Goal: Transaction & Acquisition: Download file/media

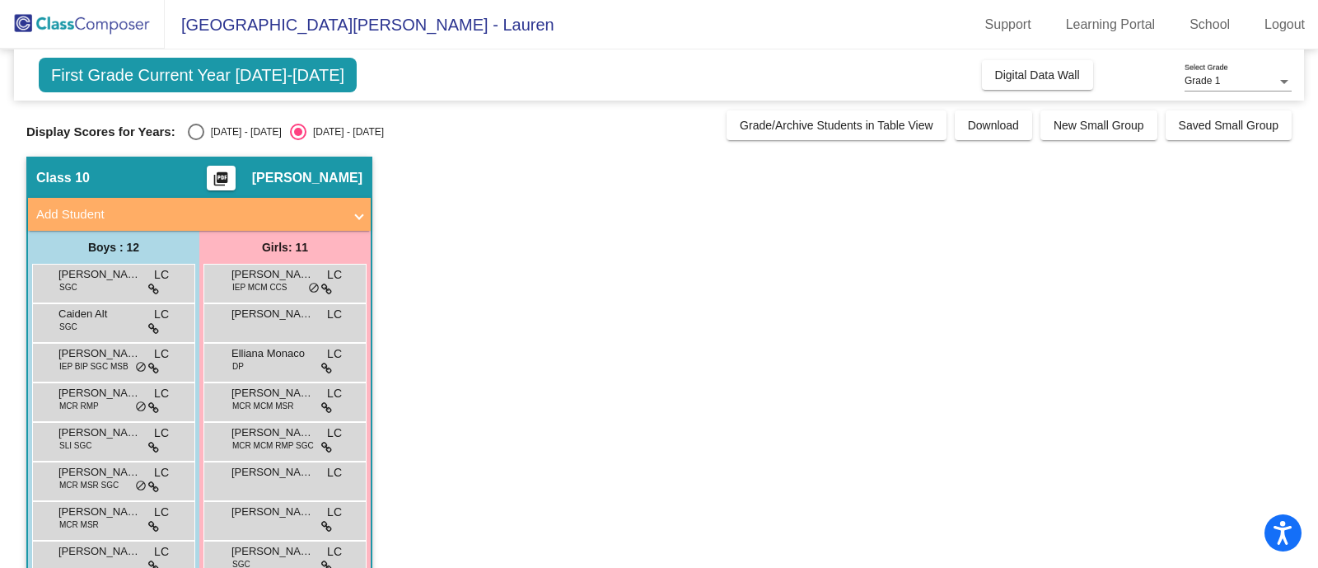
click at [249, 128] on div "[DATE] - [DATE]" at bounding box center [242, 131] width 77 height 15
click at [196, 140] on input "[DATE] - [DATE]" at bounding box center [195, 140] width 1 height 1
radio input "true"
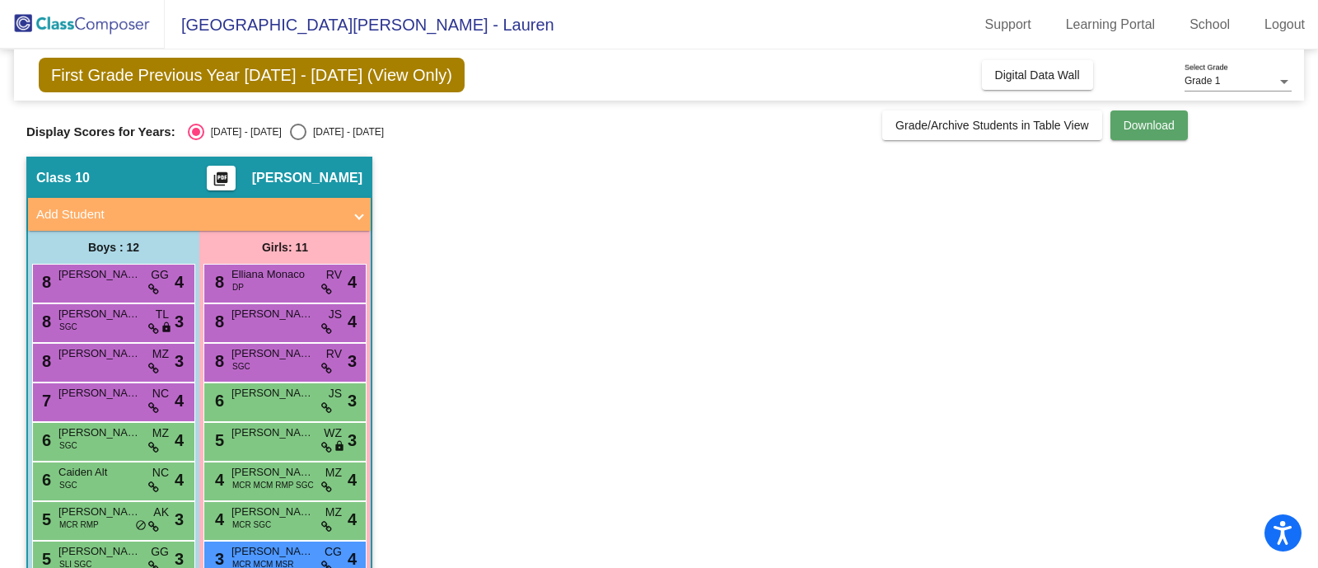
click at [1113, 121] on button "Download" at bounding box center [1149, 125] width 77 height 30
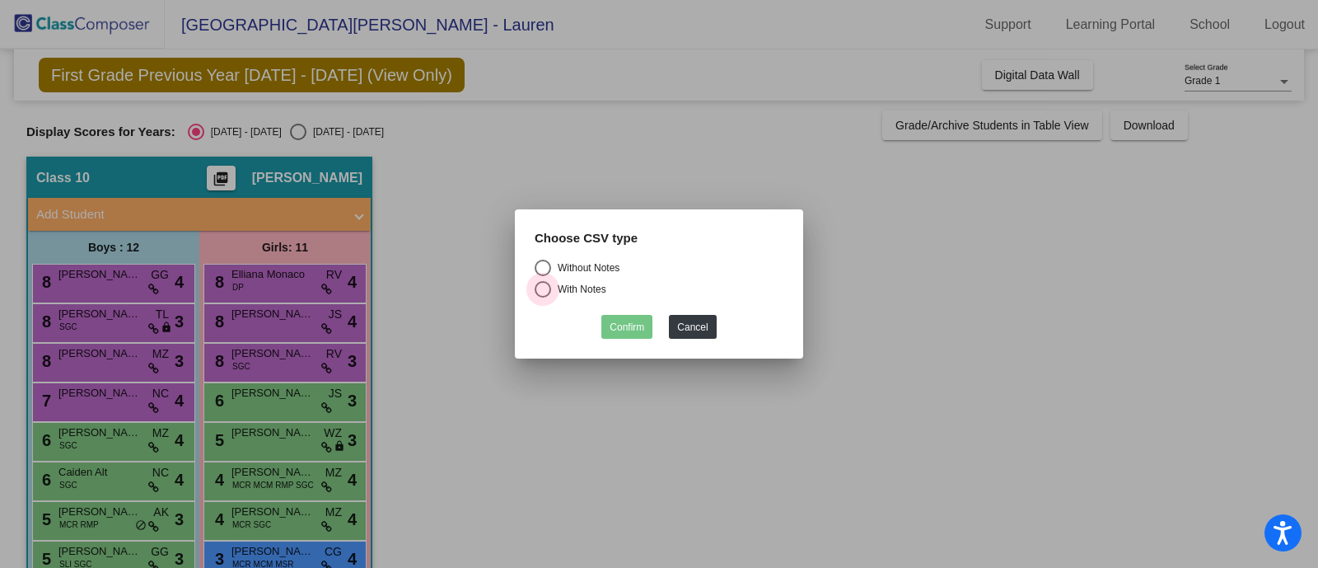
click at [589, 284] on div "With Notes" at bounding box center [578, 289] width 55 height 15
click at [543, 297] on input "With Notes" at bounding box center [542, 297] width 1 height 1
radio input "true"
click at [638, 331] on button "Confirm" at bounding box center [626, 327] width 51 height 24
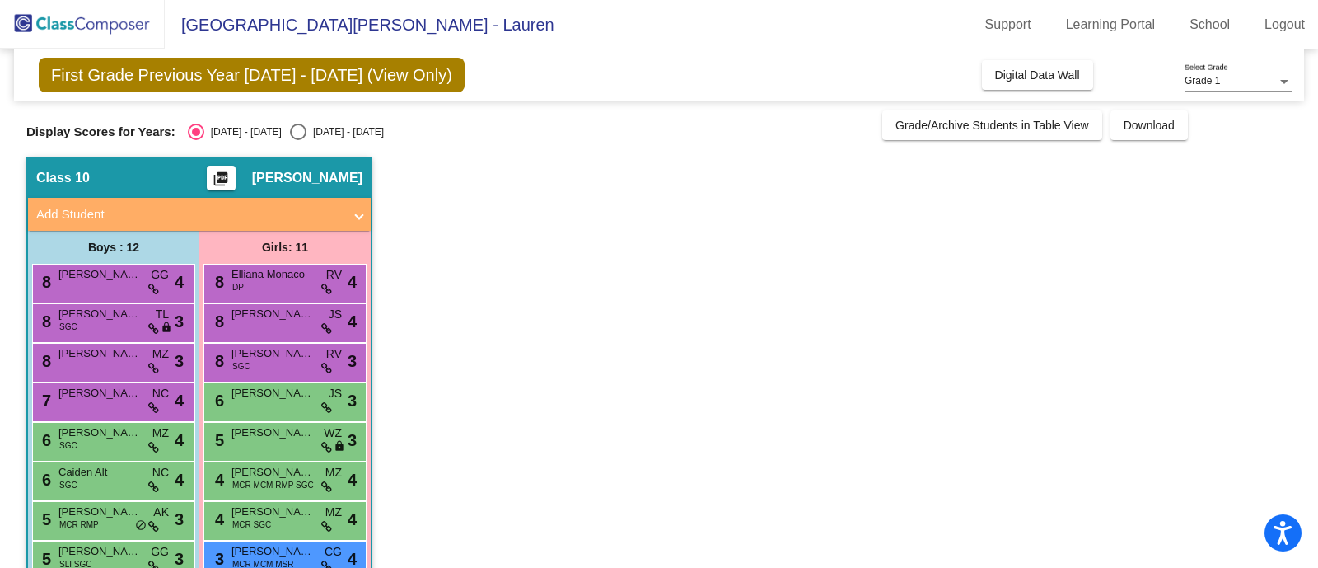
click at [432, 352] on app-classroom "Class 10 picture_as_pdf [PERSON_NAME] Add Student First Name Last Name Student …" at bounding box center [658, 461] width 1265 height 608
click at [1017, 74] on span "Digital Data Wall" at bounding box center [1037, 74] width 85 height 13
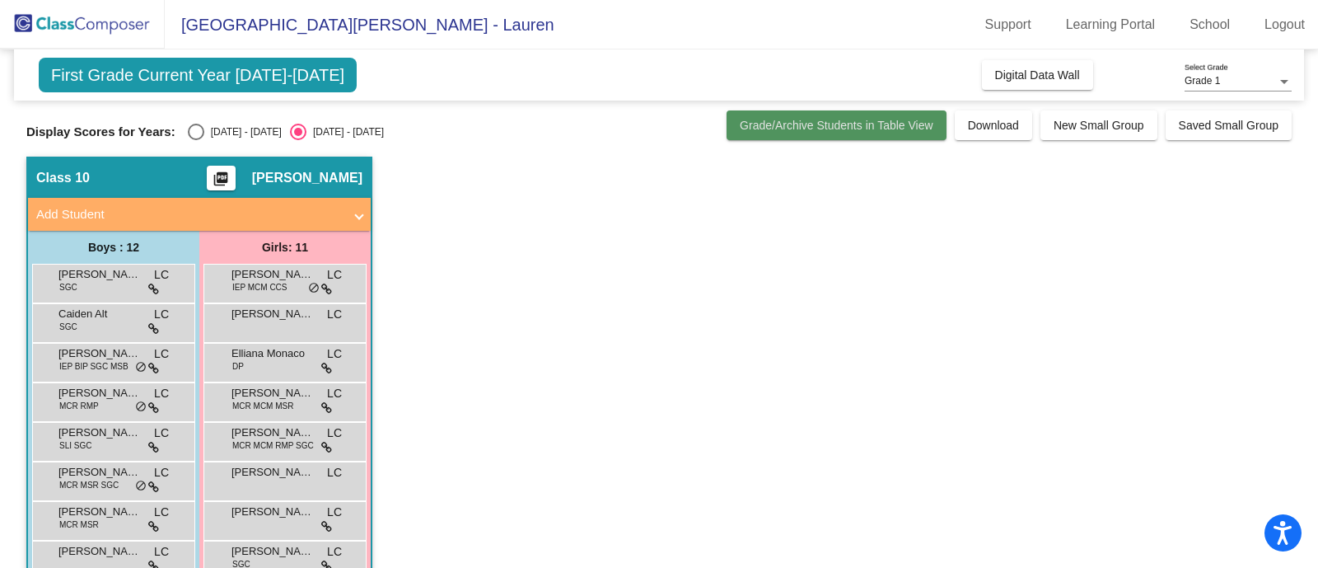
click at [900, 120] on span "Grade/Archive Students in Table View" at bounding box center [837, 125] width 194 height 13
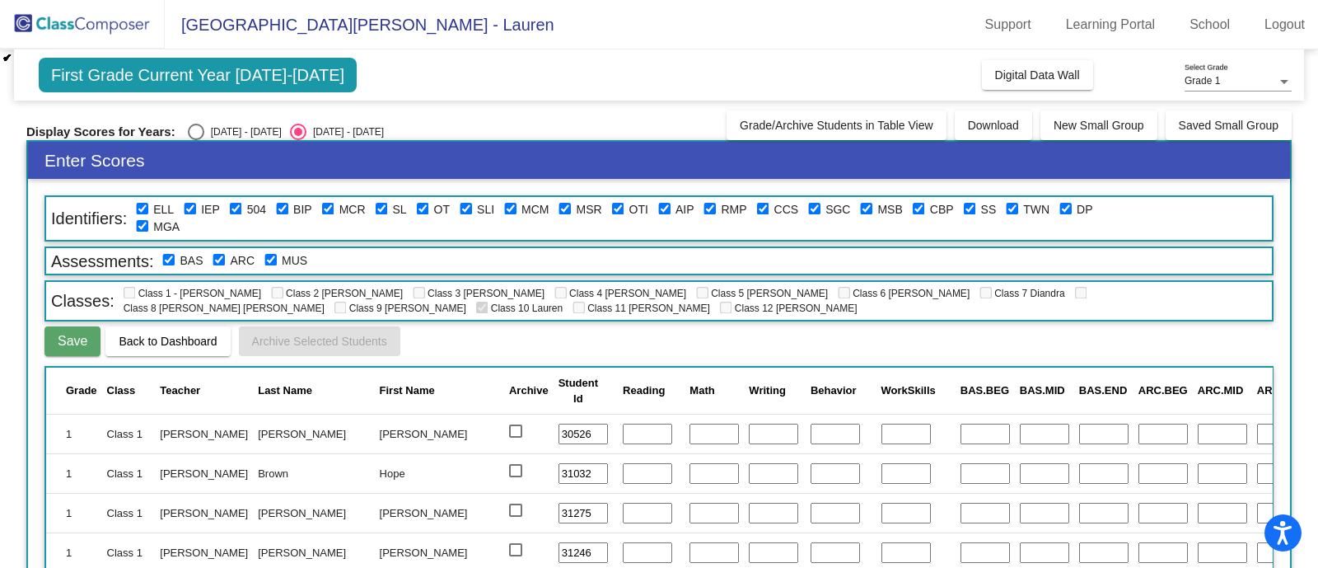
click at [196, 140] on div "Enter Scores Identifiers: ELL IEP 504 BIP MCR SL OT SLI MCM MSR OTI AIP RMP CCS…" at bounding box center [658, 431] width 1265 height 583
click at [196, 130] on div "Select an option" at bounding box center [196, 132] width 16 height 16
click at [196, 140] on input "[DATE] - [DATE]" at bounding box center [195, 140] width 1 height 1
radio input "true"
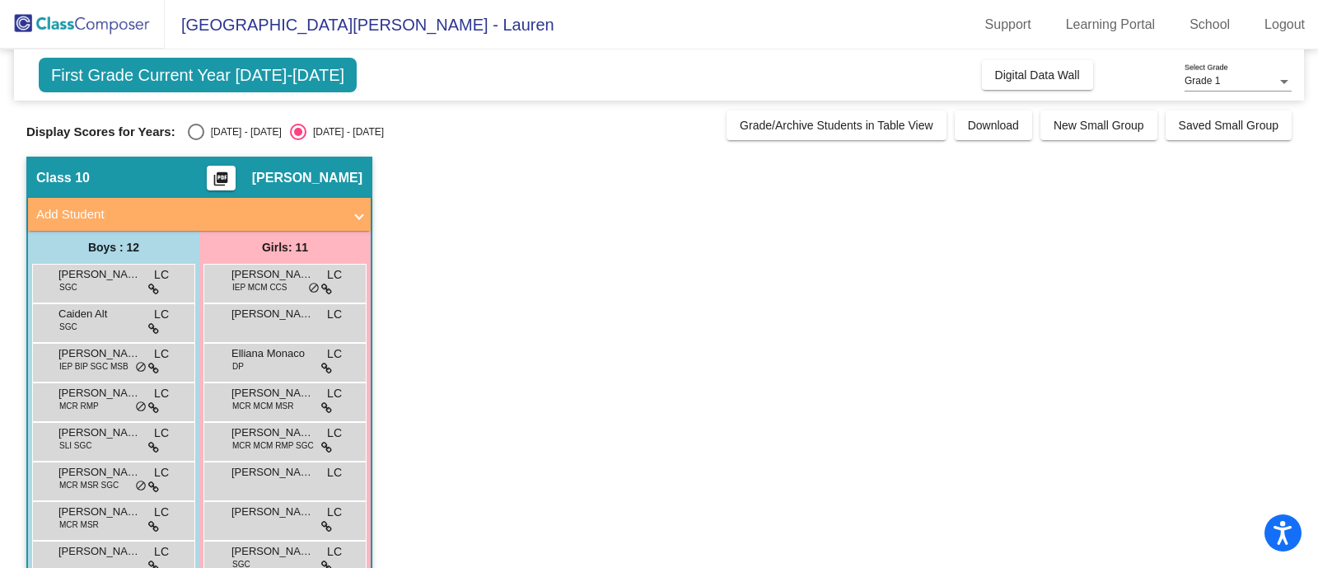
click at [208, 129] on div "[DATE] - [DATE]" at bounding box center [242, 131] width 77 height 15
click at [196, 140] on input "[DATE] - [DATE]" at bounding box center [195, 140] width 1 height 1
radio input "true"
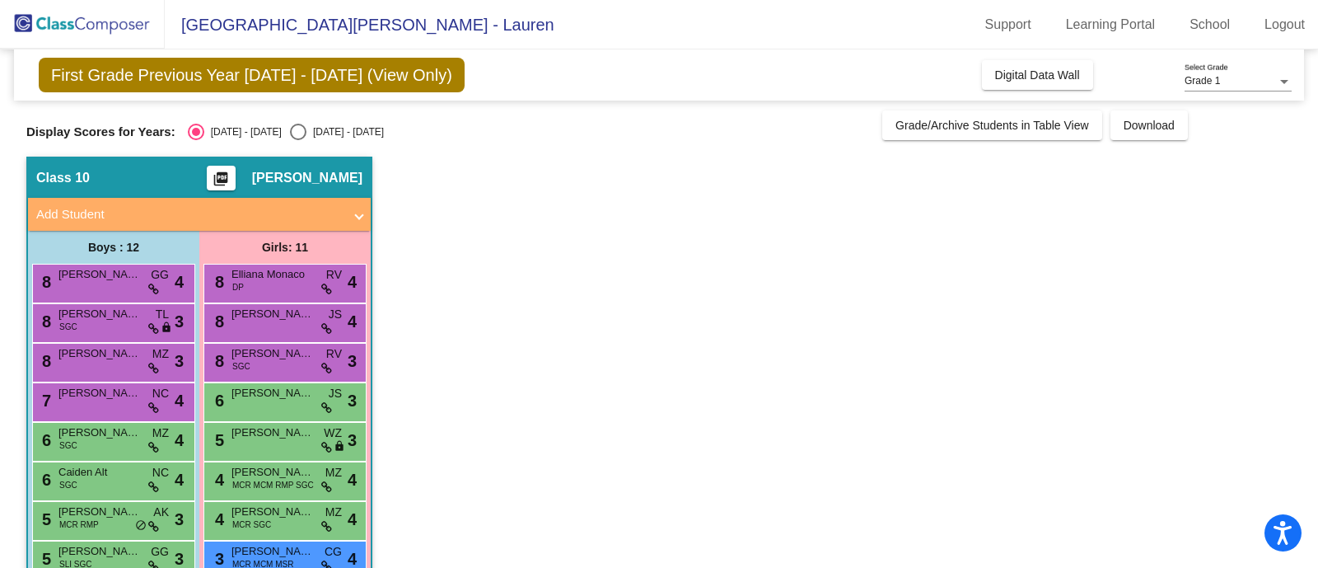
click at [217, 175] on mat-icon "picture_as_pdf" at bounding box center [221, 182] width 20 height 23
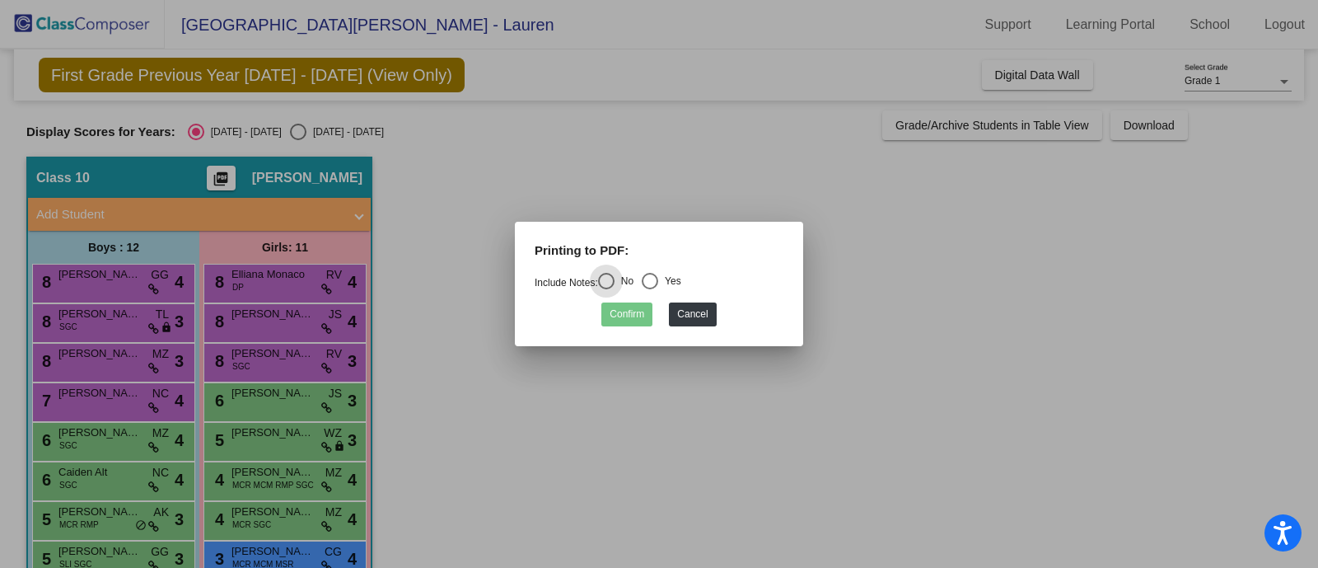
click at [680, 280] on div "Yes" at bounding box center [669, 281] width 23 height 15
click at [650, 289] on input "Yes" at bounding box center [649, 289] width 1 height 1
radio input "true"
click at [643, 316] on button "Confirm" at bounding box center [626, 314] width 51 height 24
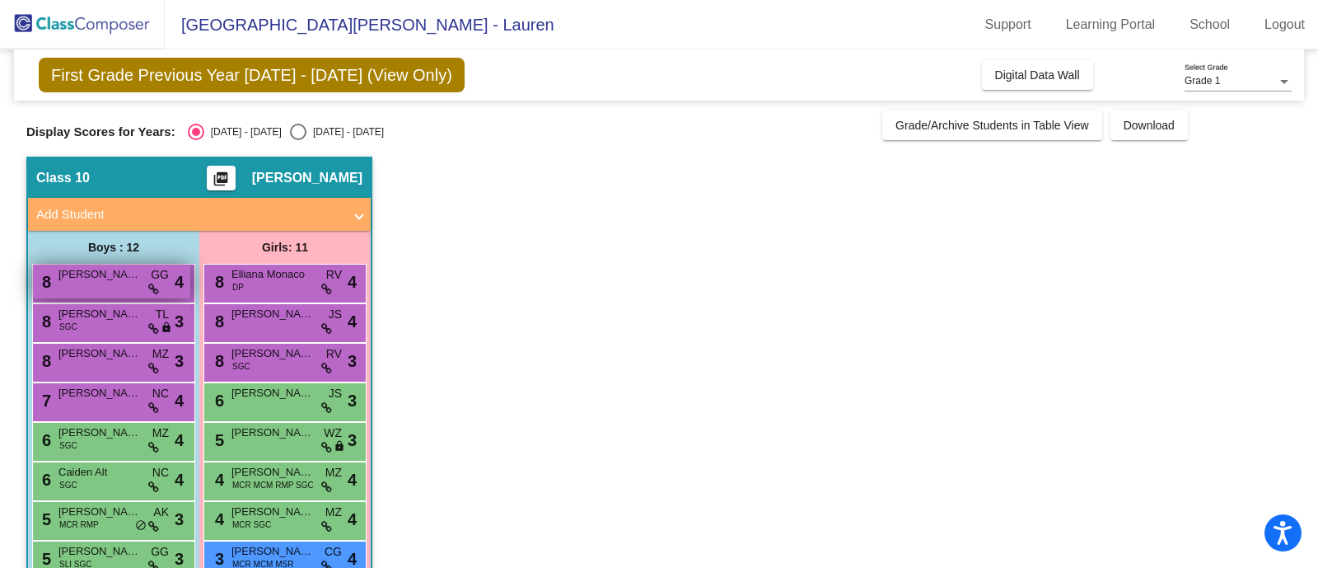
click at [156, 286] on icon at bounding box center [153, 289] width 11 height 12
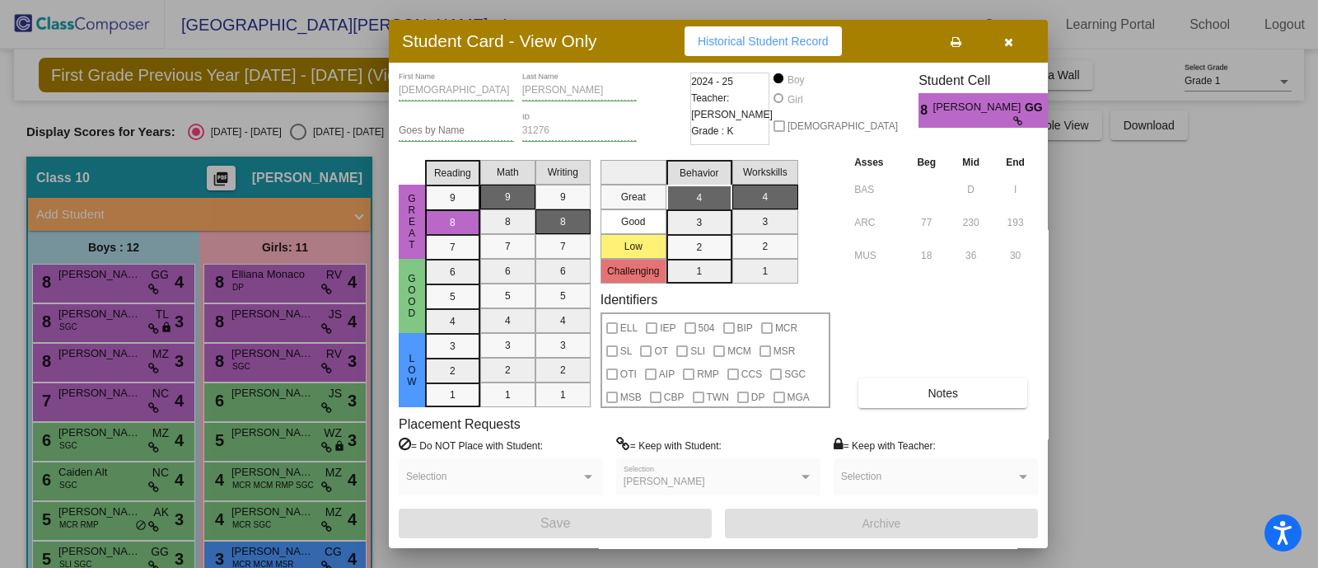
click at [952, 36] on icon at bounding box center [956, 42] width 11 height 12
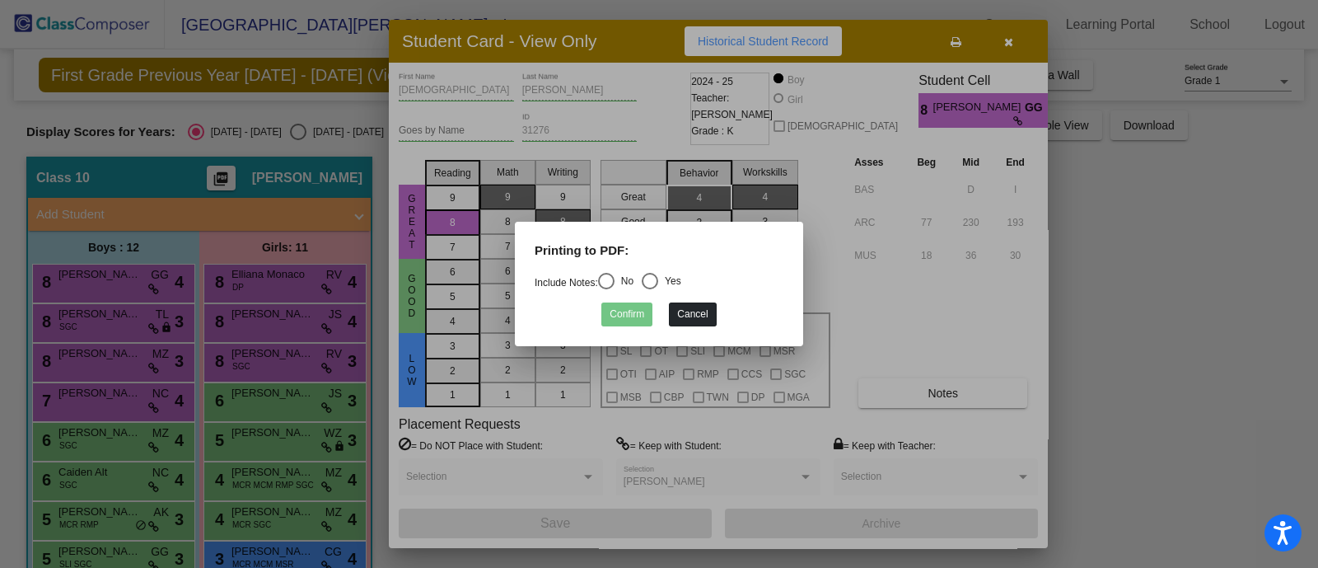
drag, startPoint x: 657, startPoint y: 320, endPoint x: 688, endPoint y: 307, distance: 32.9
click at [688, 307] on div "Confirm Cancel" at bounding box center [659, 310] width 249 height 32
click at [688, 307] on button "Cancel" at bounding box center [692, 314] width 47 height 24
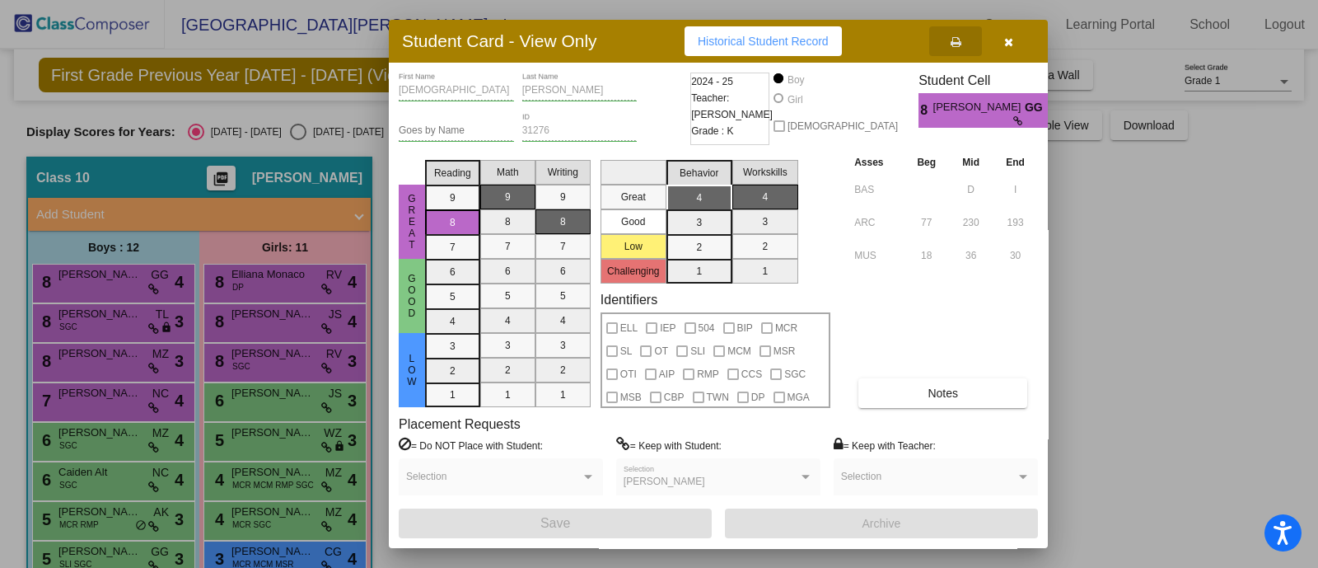
click at [1009, 36] on icon "button" at bounding box center [1008, 42] width 9 height 12
